Goal: Check status: Check status

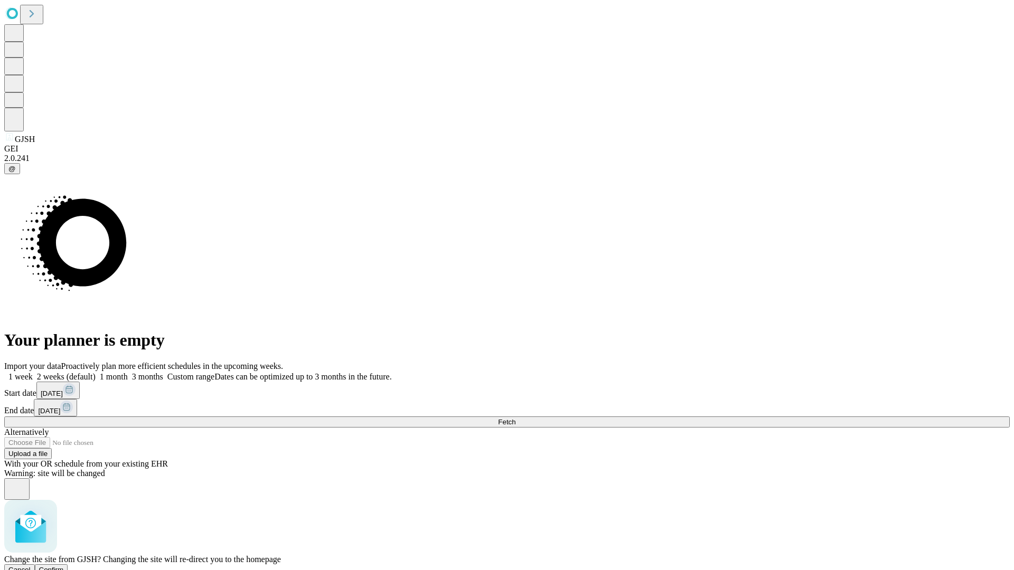
click at [64, 566] on span "Confirm" at bounding box center [51, 570] width 25 height 8
click at [33, 372] on label "1 week" at bounding box center [18, 376] width 29 height 9
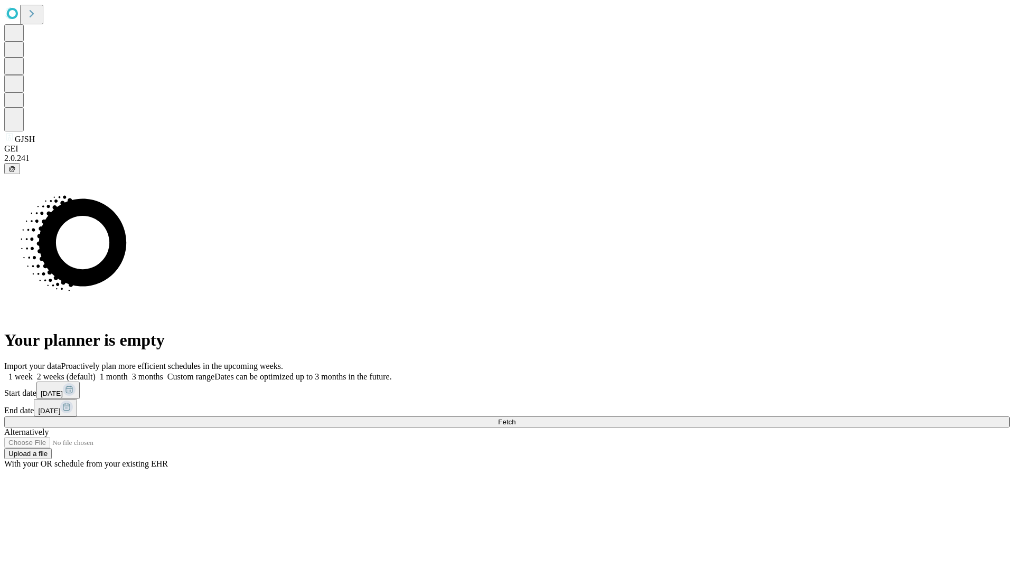
click at [515, 418] on span "Fetch" at bounding box center [506, 422] width 17 height 8
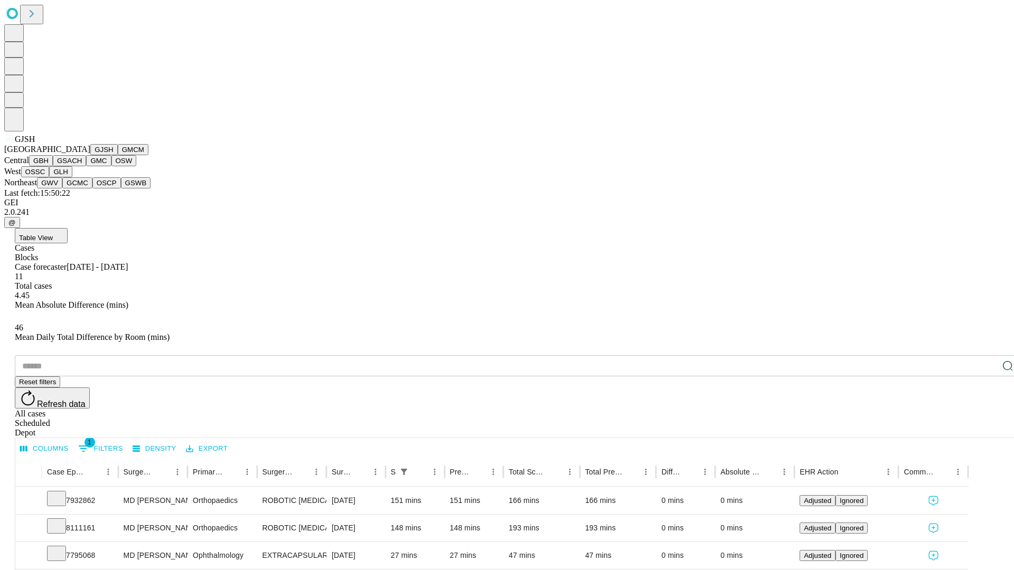
click at [118, 155] on button "GMCM" at bounding box center [133, 149] width 31 height 11
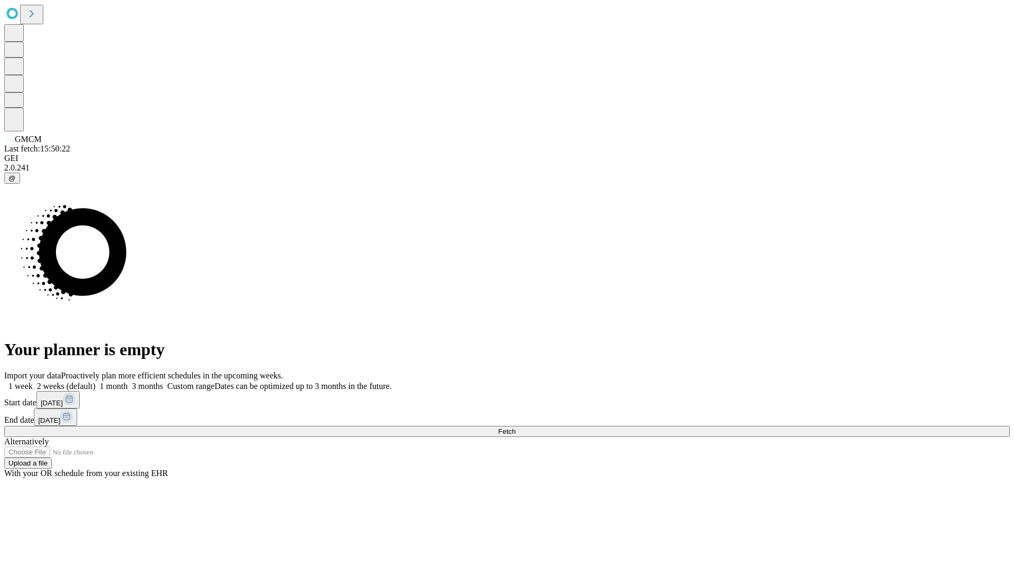
click at [33, 382] on label "1 week" at bounding box center [18, 386] width 29 height 9
click at [515, 428] on span "Fetch" at bounding box center [506, 432] width 17 height 8
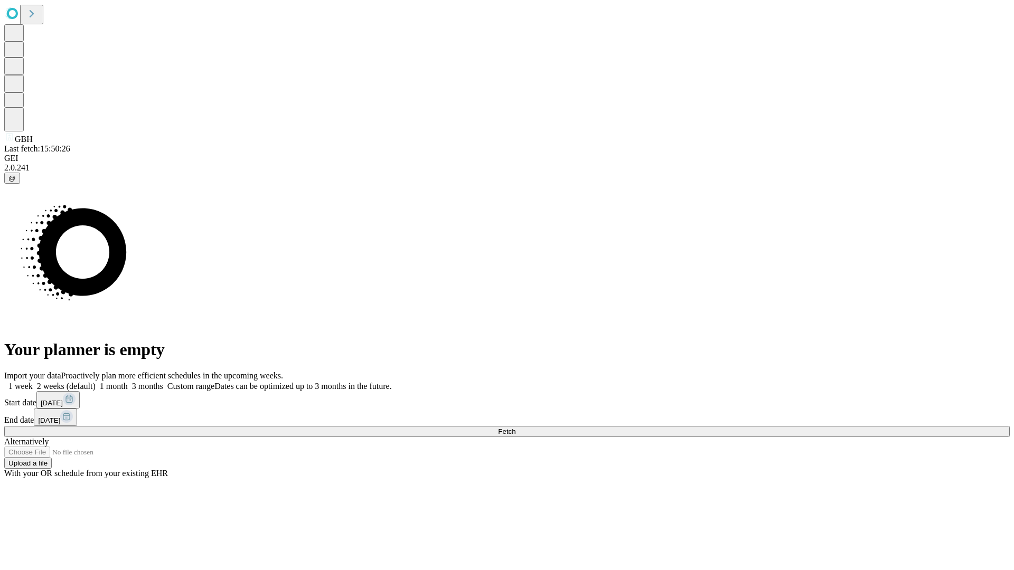
click at [33, 382] on label "1 week" at bounding box center [18, 386] width 29 height 9
click at [515, 428] on span "Fetch" at bounding box center [506, 432] width 17 height 8
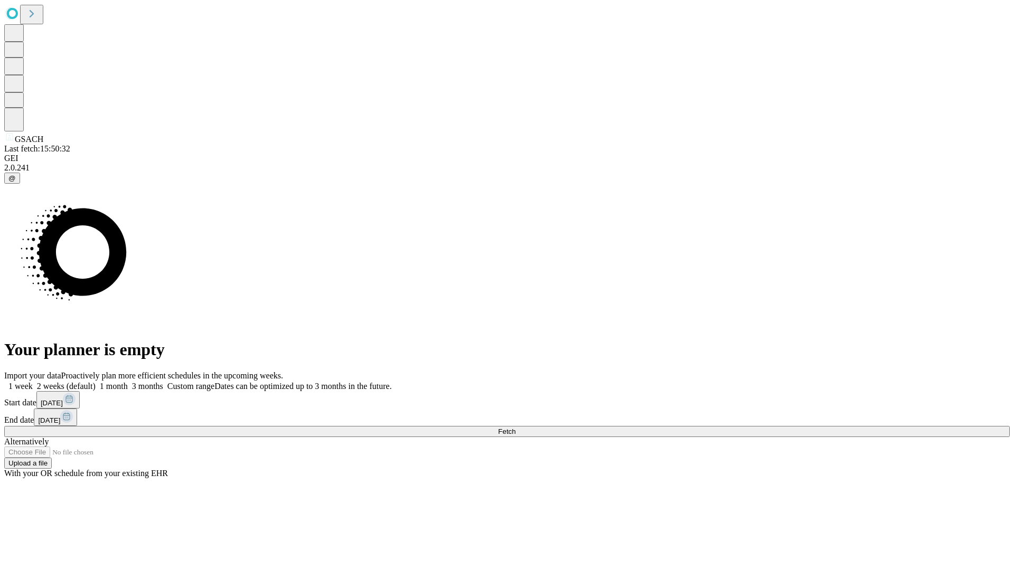
click at [33, 382] on label "1 week" at bounding box center [18, 386] width 29 height 9
click at [515, 428] on span "Fetch" at bounding box center [506, 432] width 17 height 8
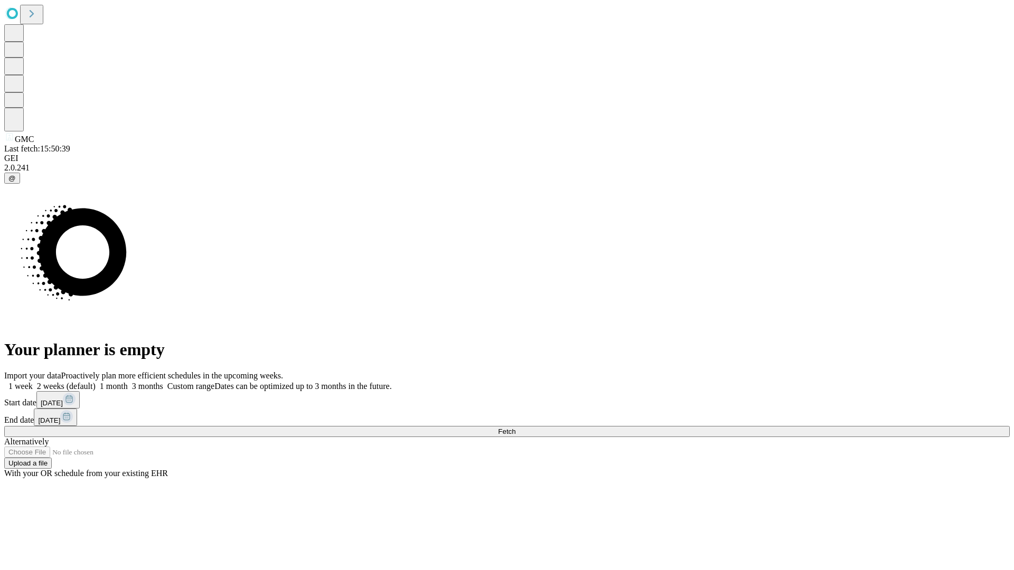
click at [33, 382] on label "1 week" at bounding box center [18, 386] width 29 height 9
click at [515, 428] on span "Fetch" at bounding box center [506, 432] width 17 height 8
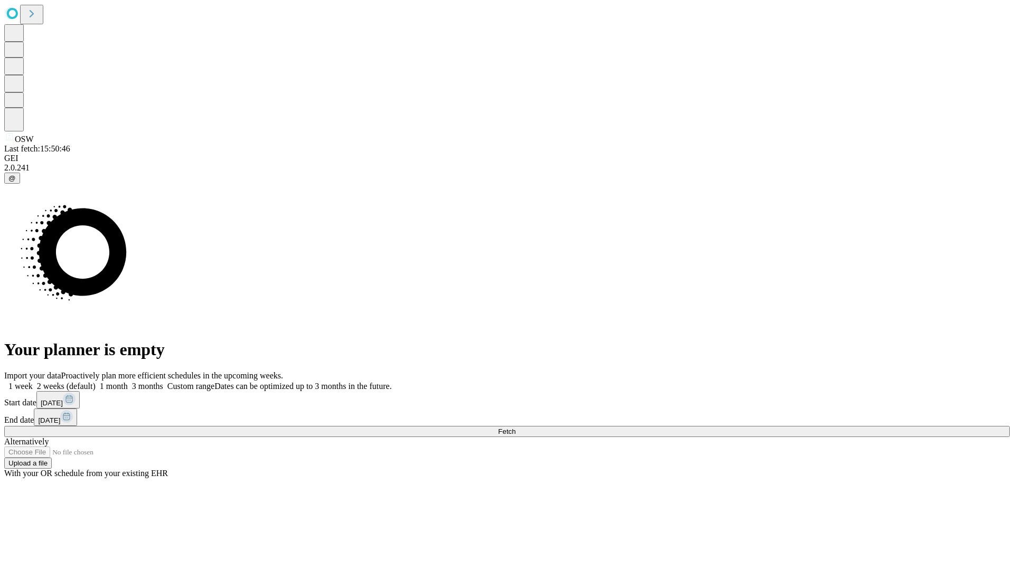
click at [515, 428] on span "Fetch" at bounding box center [506, 432] width 17 height 8
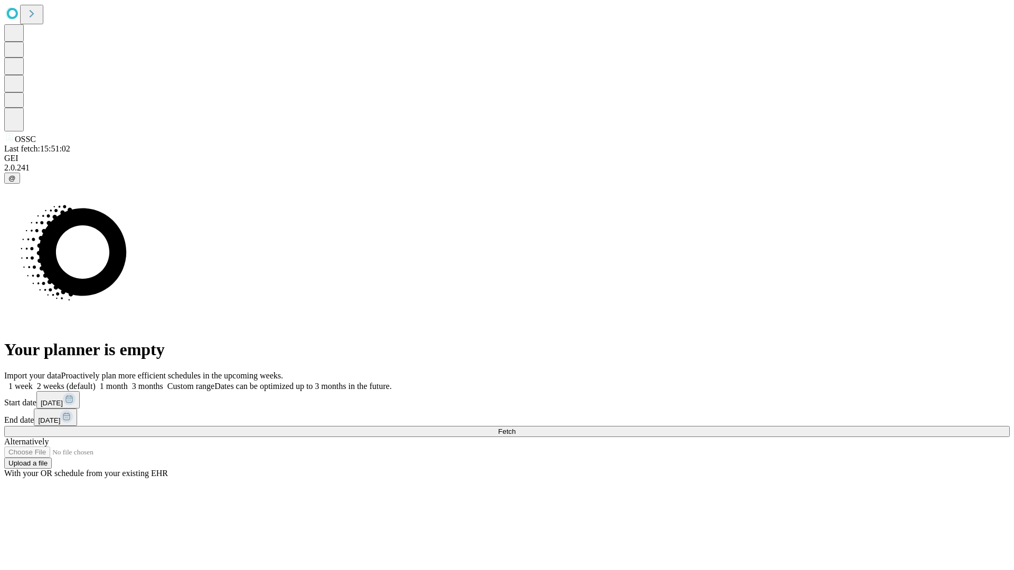
click at [33, 382] on label "1 week" at bounding box center [18, 386] width 29 height 9
click at [515, 428] on span "Fetch" at bounding box center [506, 432] width 17 height 8
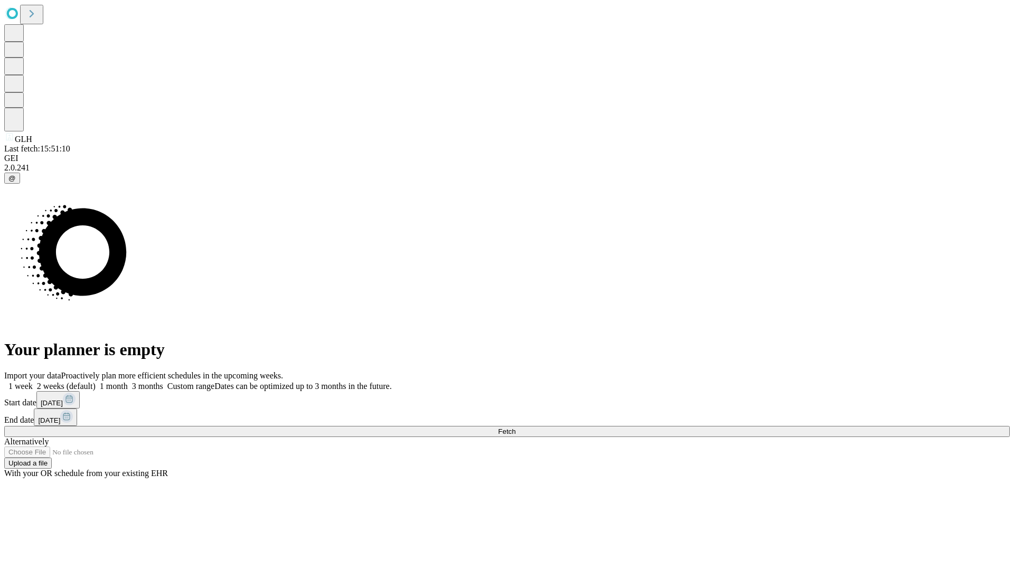
click at [33, 382] on label "1 week" at bounding box center [18, 386] width 29 height 9
click at [515, 428] on span "Fetch" at bounding box center [506, 432] width 17 height 8
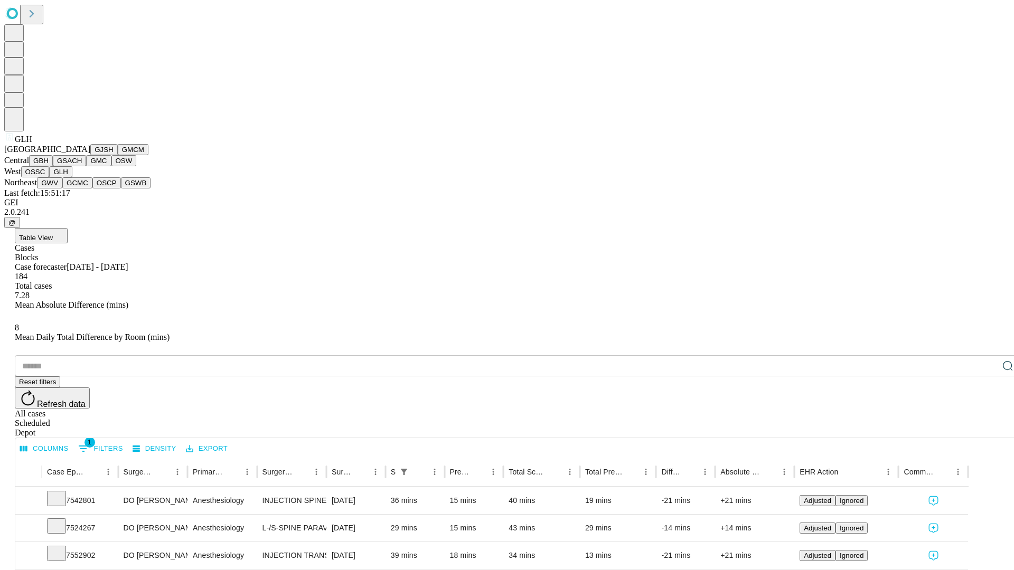
click at [62, 188] on button "GWV" at bounding box center [49, 182] width 25 height 11
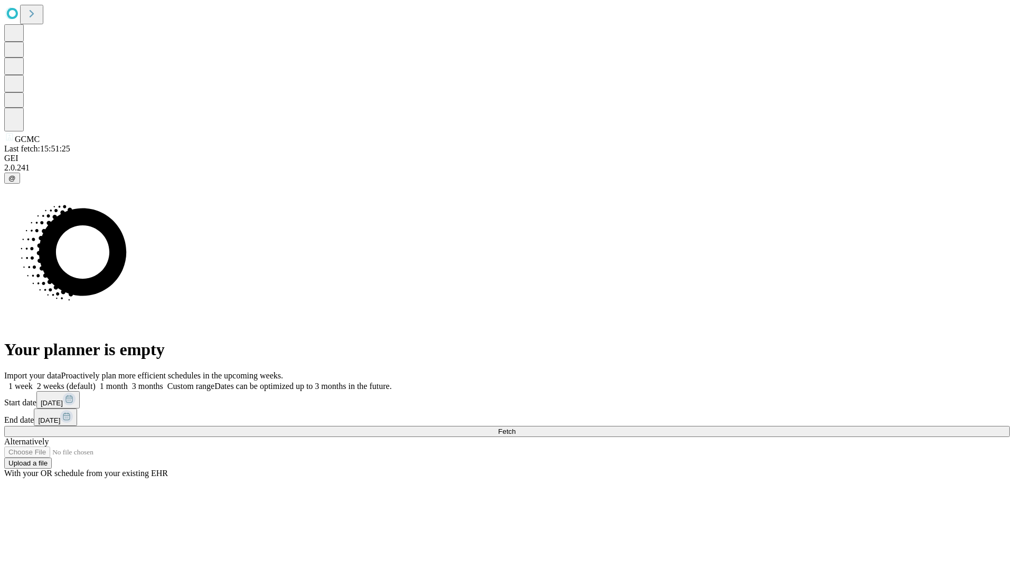
click at [33, 382] on label "1 week" at bounding box center [18, 386] width 29 height 9
click at [515, 428] on span "Fetch" at bounding box center [506, 432] width 17 height 8
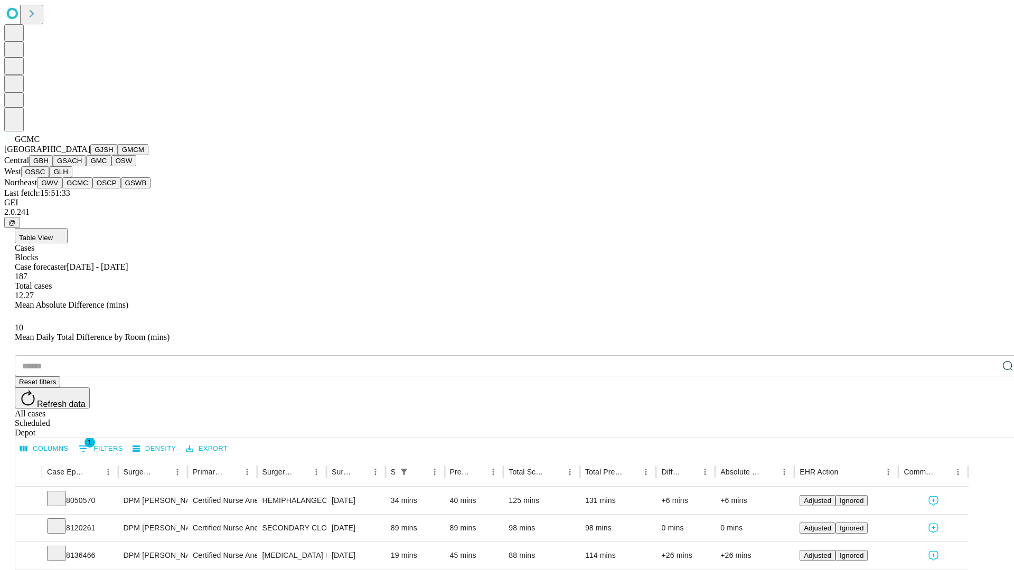
click at [92, 188] on button "OSCP" at bounding box center [106, 182] width 29 height 11
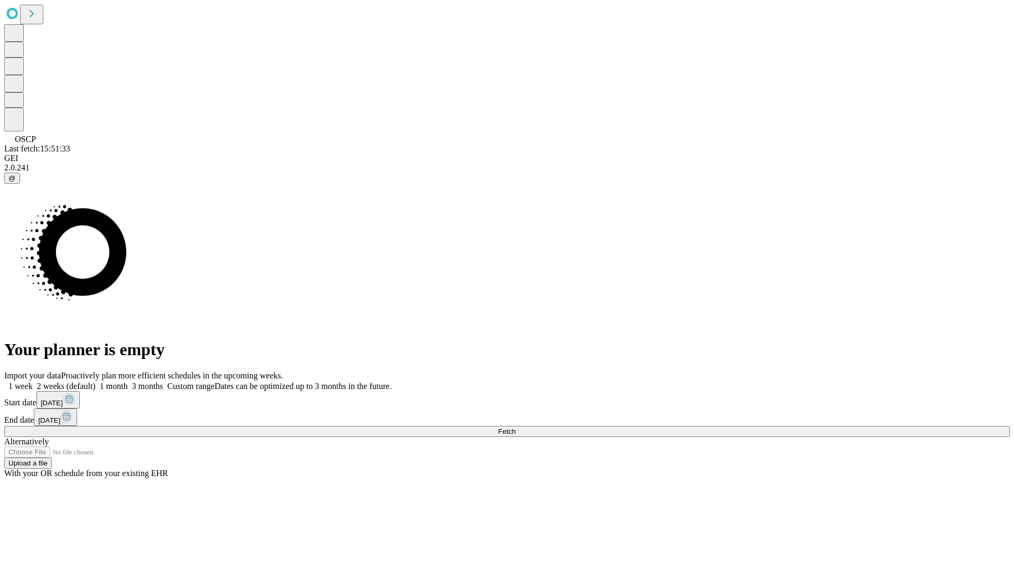
click at [33, 382] on label "1 week" at bounding box center [18, 386] width 29 height 9
click at [515, 428] on span "Fetch" at bounding box center [506, 432] width 17 height 8
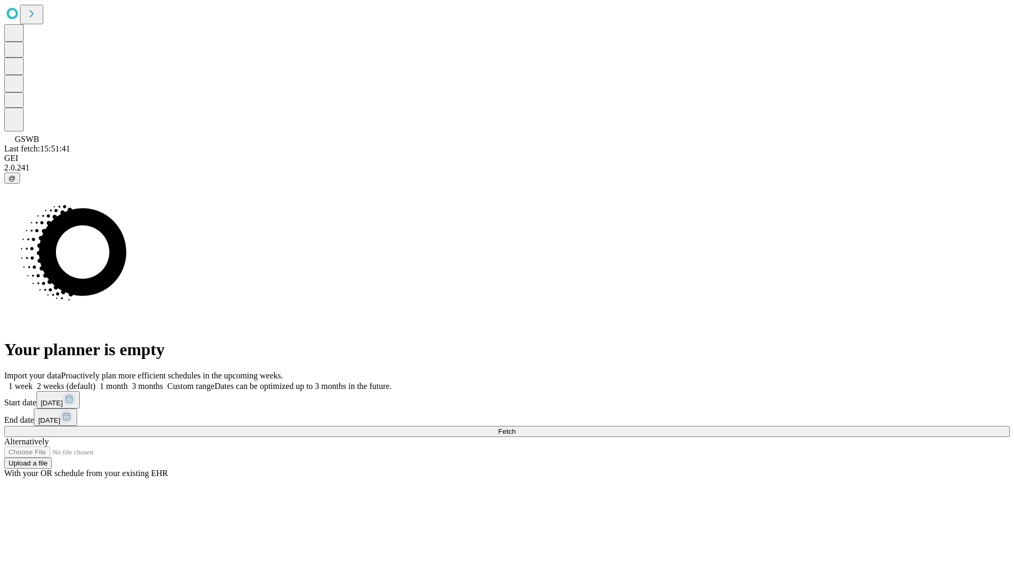
click at [33, 382] on label "1 week" at bounding box center [18, 386] width 29 height 9
click at [515, 428] on span "Fetch" at bounding box center [506, 432] width 17 height 8
